Goal: Transaction & Acquisition: Purchase product/service

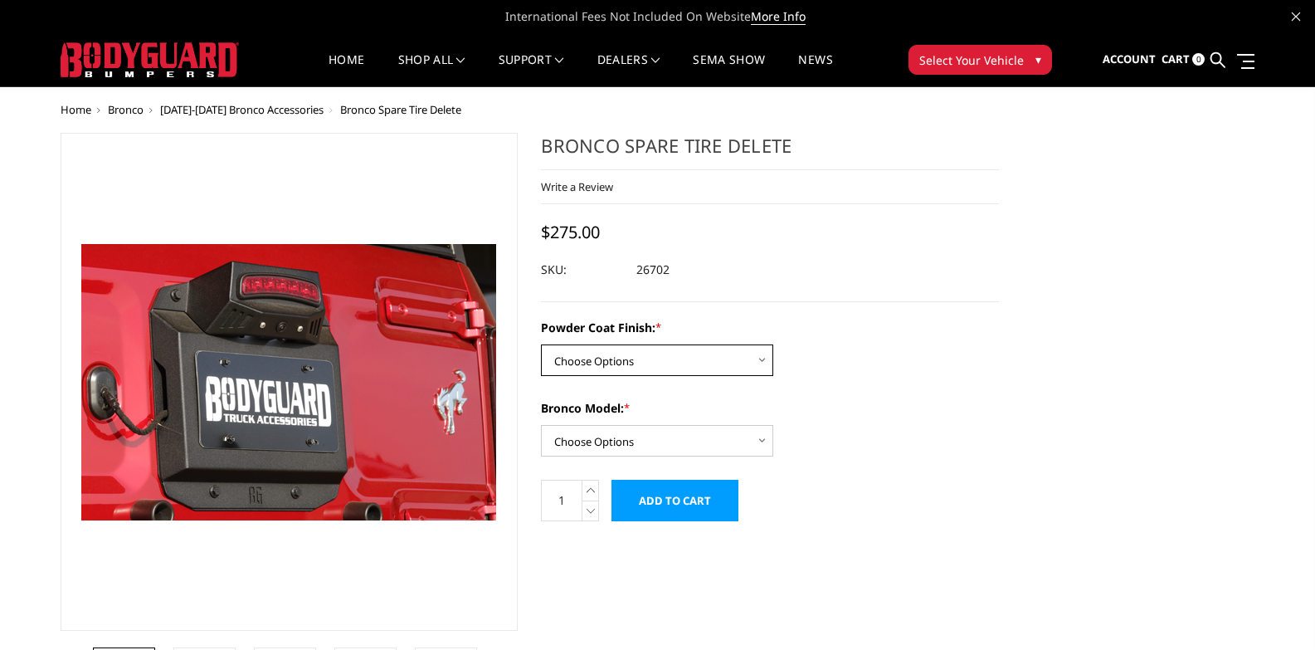
click at [620, 361] on select "Choose Options Bare Metal Textured Black Powder Coat" at bounding box center [657, 360] width 232 height 32
select select "4063"
click at [541, 344] on select "Choose Options Bare Metal Textured Black Powder Coat" at bounding box center [657, 360] width 232 height 32
click at [587, 445] on select "Choose Options Base/Badlands/Wildtrak/etc. Raptor" at bounding box center [657, 441] width 232 height 32
select select "4059"
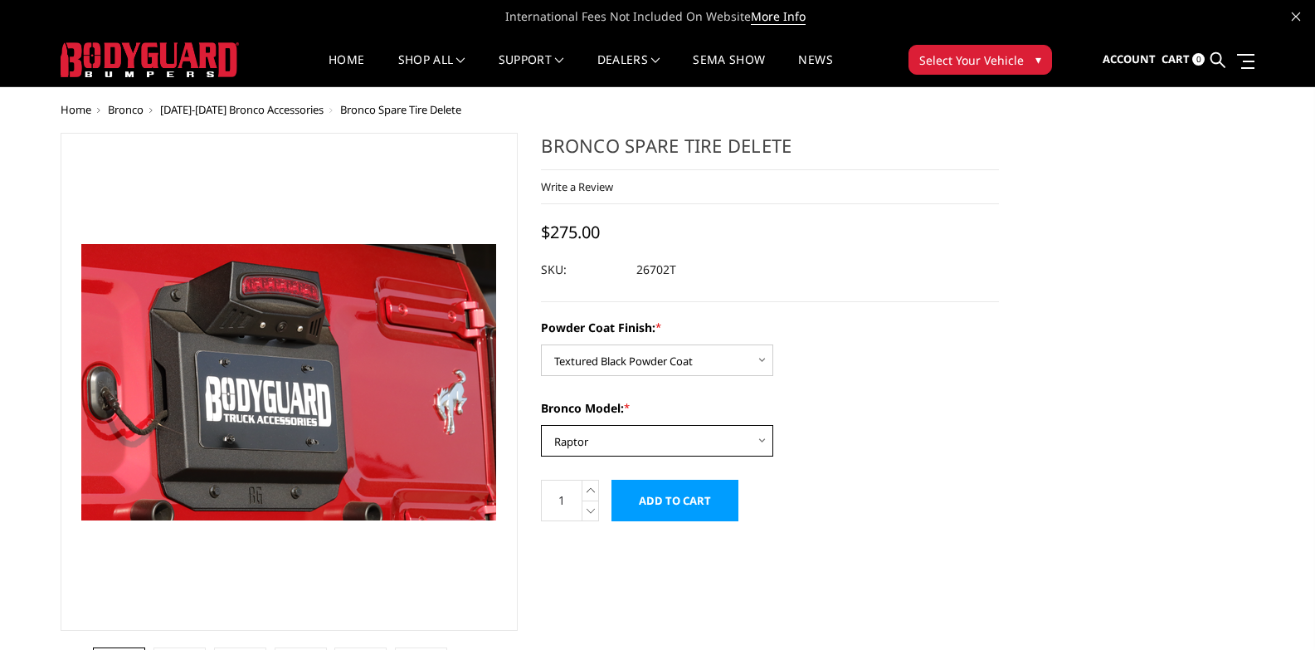
click at [541, 425] on select "Choose Options Base/Badlands/Wildtrak/etc. Raptor" at bounding box center [657, 441] width 232 height 32
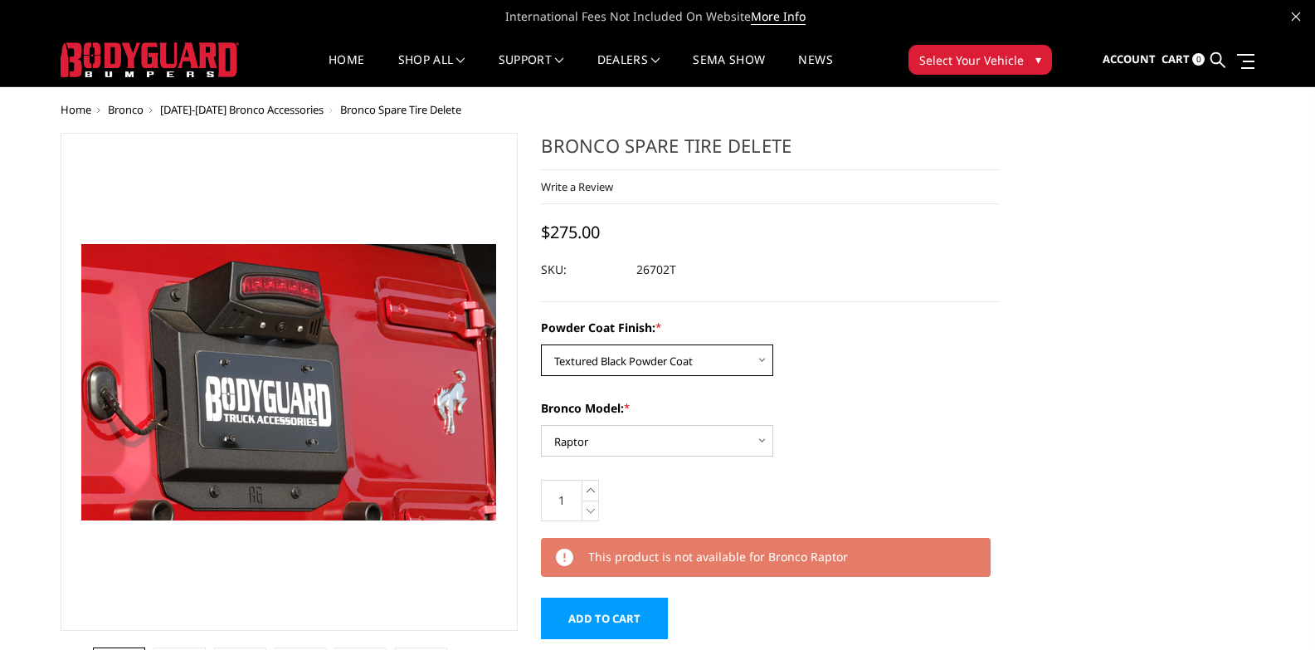
click at [634, 365] on select "Choose Options Bare Metal Textured Black Powder Coat" at bounding box center [657, 360] width 232 height 32
click at [541, 344] on select "Choose Options Bare Metal Textured Black Powder Coat" at bounding box center [657, 360] width 232 height 32
click at [620, 440] on select "Choose Options Base/Badlands/Wildtrak/etc. Raptor" at bounding box center [657, 441] width 232 height 32
click at [629, 381] on div "Powder Coat Finish: * Choose Options Bare Metal Textured Black Powder Coat Bron…" at bounding box center [770, 388] width 458 height 138
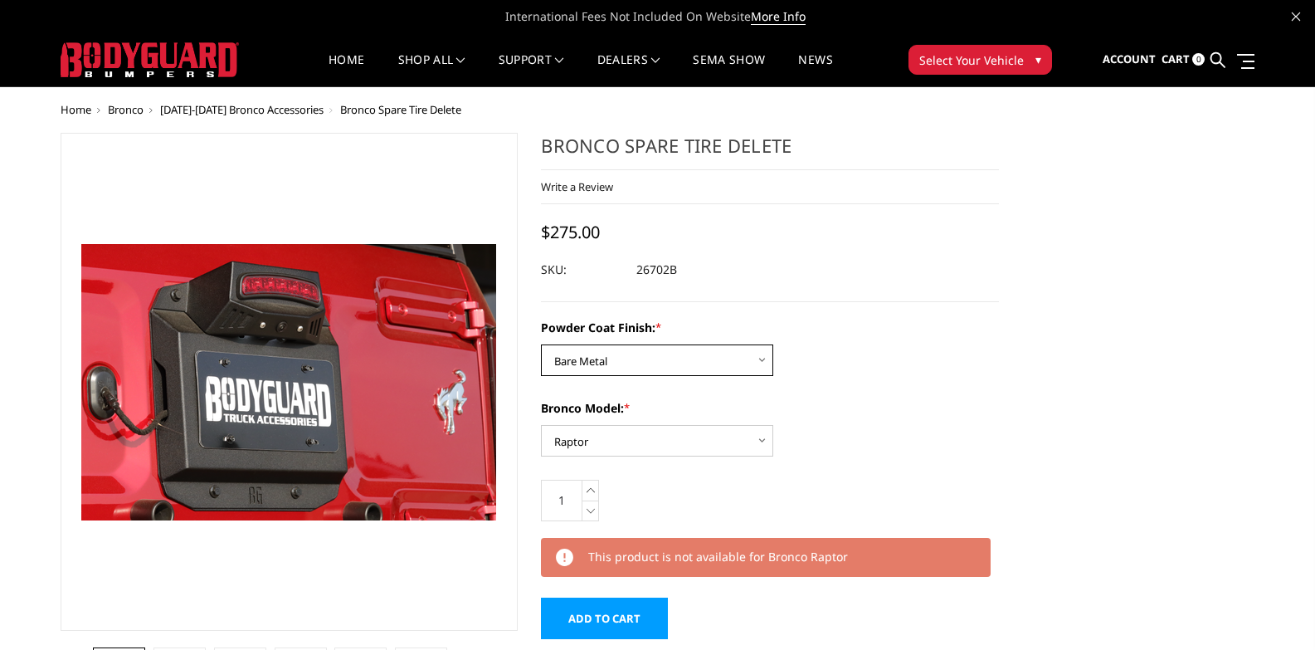
click at [629, 358] on select "Choose Options Bare Metal Textured Black Powder Coat" at bounding box center [657, 360] width 232 height 32
select select "4063"
click at [541, 344] on select "Choose Options Bare Metal Textured Black Powder Coat" at bounding box center [657, 360] width 232 height 32
